Goal: Ask a question

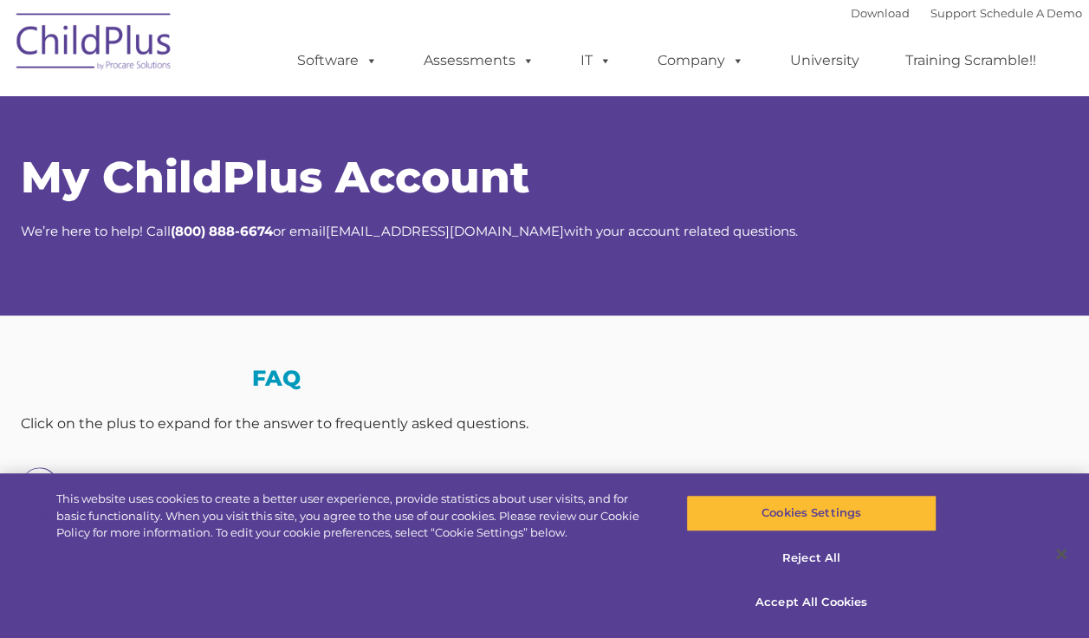
select select "MEDIUM"
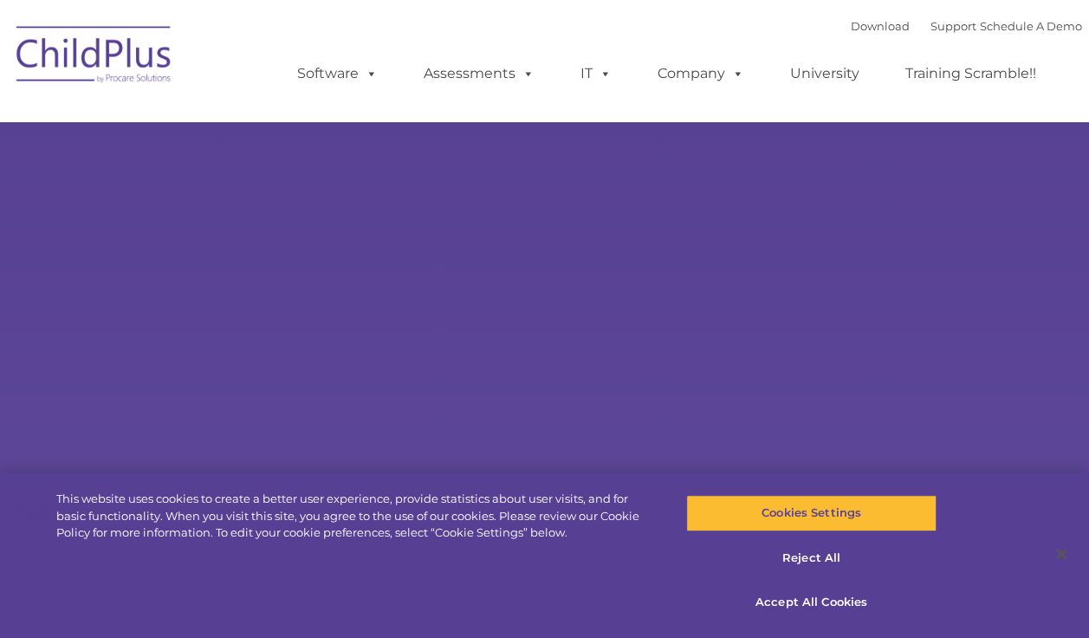
type input ""
select select "MEDIUM"
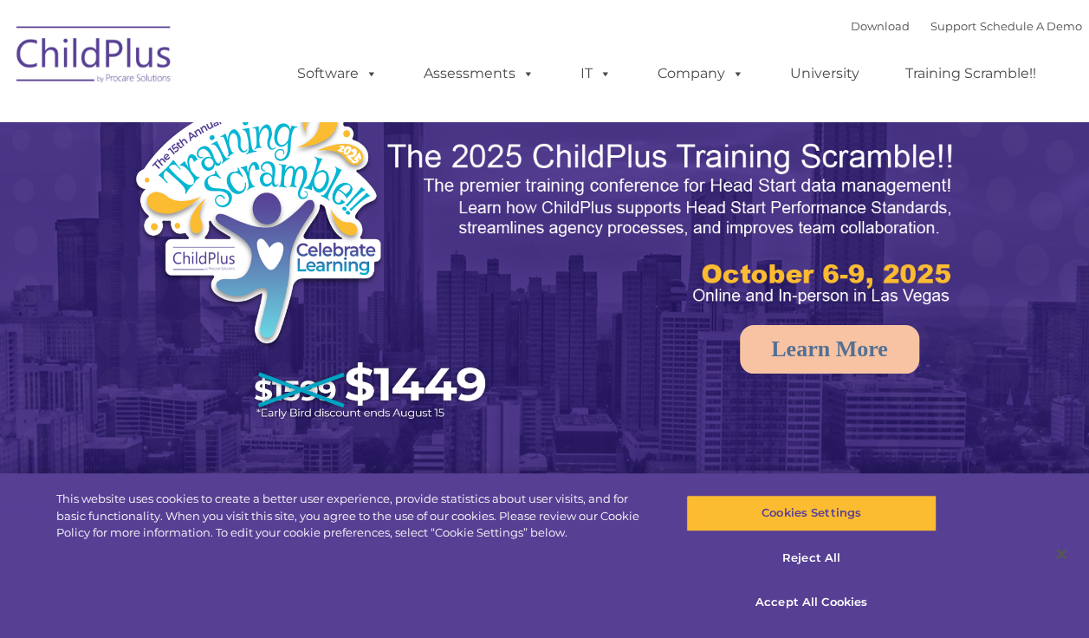
select select "MEDIUM"
